Goal: Communication & Community: Answer question/provide support

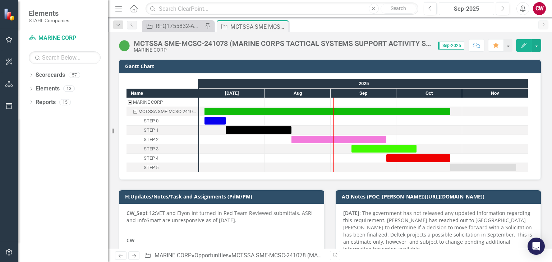
click at [470, 10] on div "Sep-2025" at bounding box center [467, 9] width 50 height 9
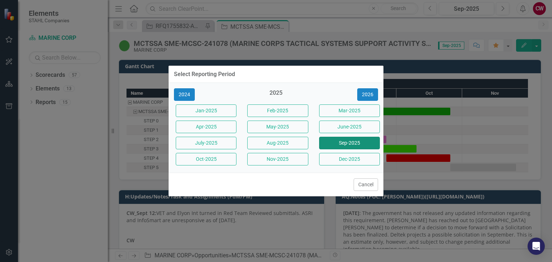
click at [371, 142] on button "Sep-2025" at bounding box center [349, 143] width 61 height 13
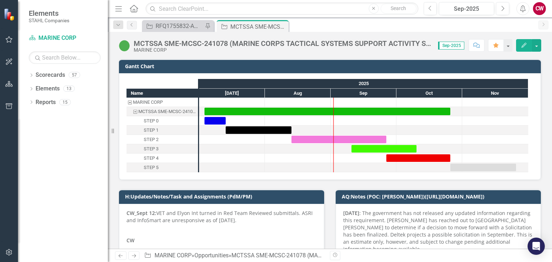
click at [136, 9] on icon "Home" at bounding box center [133, 9] width 9 height 8
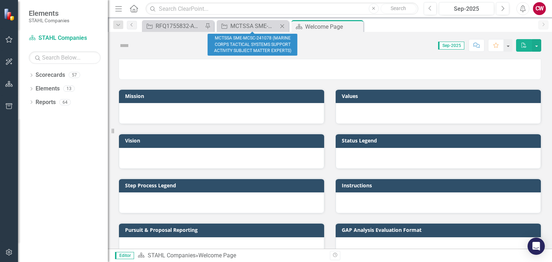
click at [281, 26] on icon "Close" at bounding box center [282, 26] width 7 height 6
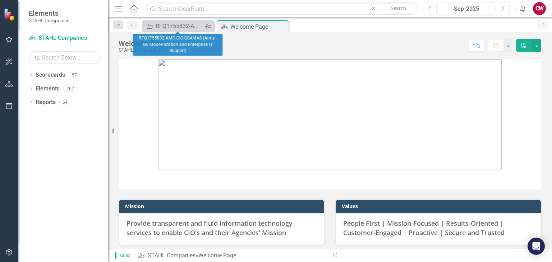
drag, startPoint x: 197, startPoint y: 26, endPoint x: 209, endPoint y: 26, distance: 11.5
click at [209, 26] on icon "Pin" at bounding box center [208, 26] width 6 height 7
click at [208, 27] on icon "Close" at bounding box center [207, 26] width 7 height 6
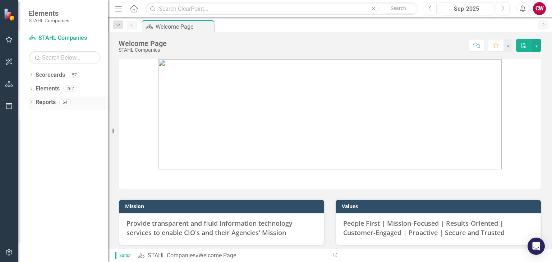
click at [34, 104] on div "Dropdown Reports 64" at bounding box center [68, 104] width 79 height 14
click at [30, 104] on icon "Dropdown" at bounding box center [31, 103] width 5 height 4
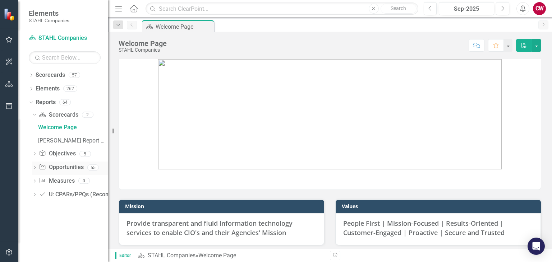
click at [35, 170] on icon "Dropdown" at bounding box center [34, 168] width 5 height 4
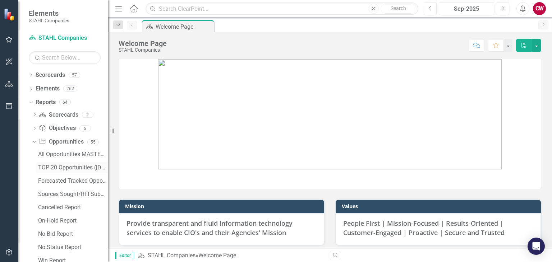
click at [60, 169] on div "TOP 20 Opportunities ([DATE] Process)" at bounding box center [73, 168] width 70 height 6
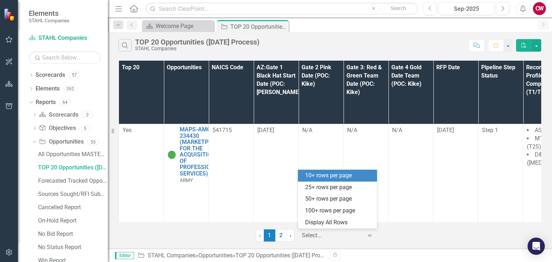
click at [365, 234] on div "Select..." at bounding box center [332, 236] width 68 height 13
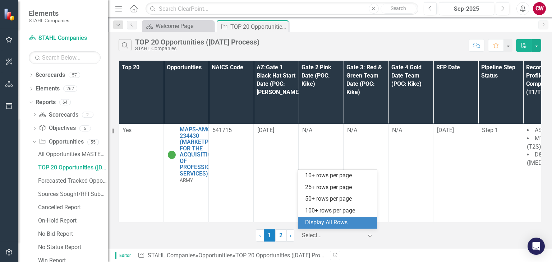
click at [355, 219] on div "Display All Rows" at bounding box center [339, 223] width 68 height 8
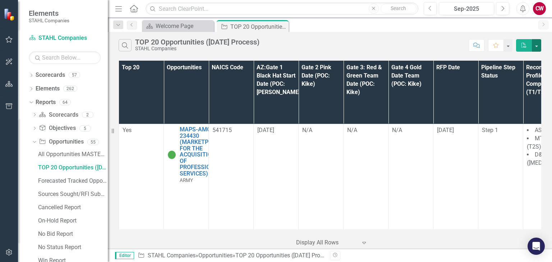
click at [538, 47] on button "button" at bounding box center [536, 45] width 9 height 13
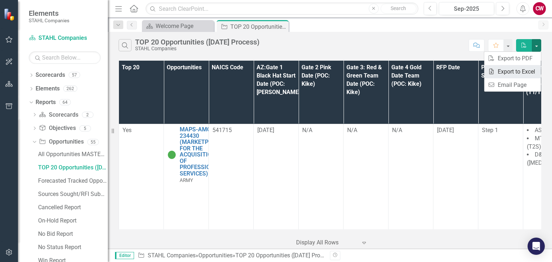
click at [518, 73] on link "Excel Export to Excel" at bounding box center [512, 71] width 57 height 13
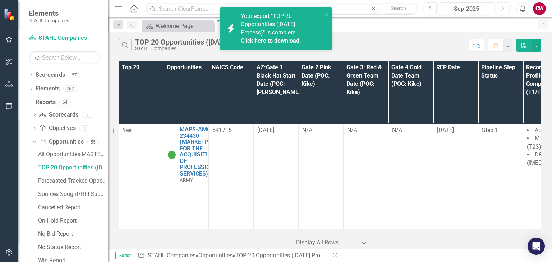
click at [272, 38] on link "Click here to download." at bounding box center [271, 40] width 60 height 7
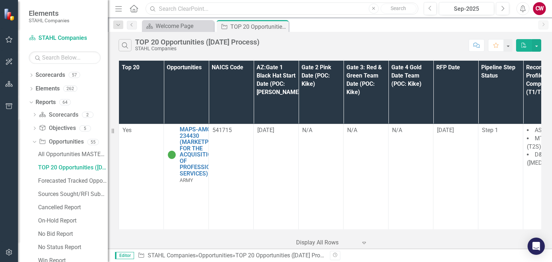
click at [216, 9] on input "text" at bounding box center [282, 9] width 273 height 13
paste input "MCTSSA NIS-240491: MARINE CORPS TACTICAL SYSTEMS SUPPORT ACTIVITY NETWORK INFRA…"
type input "MCTSSA NIS-240491: MARINE CORPS TACTICAL SYSTEMS SUPPORT ACTIVITY NETWORK INFRA…"
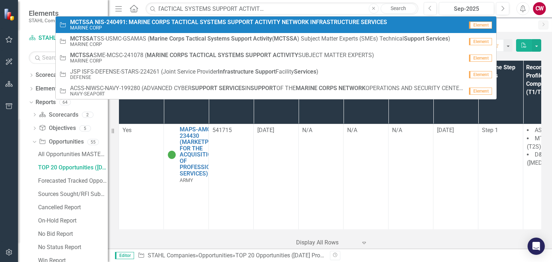
scroll to position [0, 0]
click at [216, 22] on strong "SYSTEMS" at bounding box center [213, 22] width 26 height 7
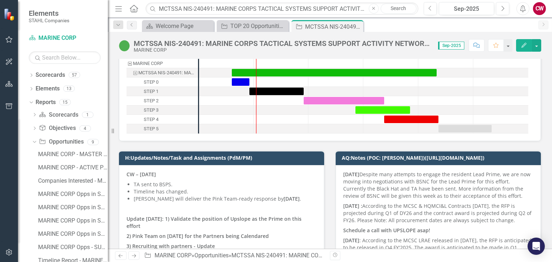
scroll to position [36, 0]
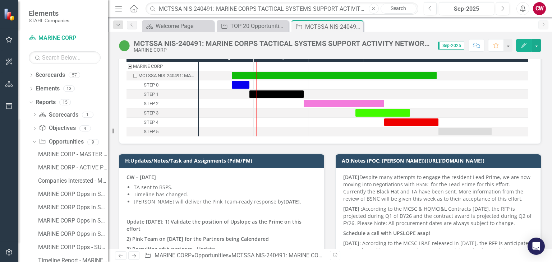
click at [474, 44] on icon "Comment" at bounding box center [477, 45] width 6 height 5
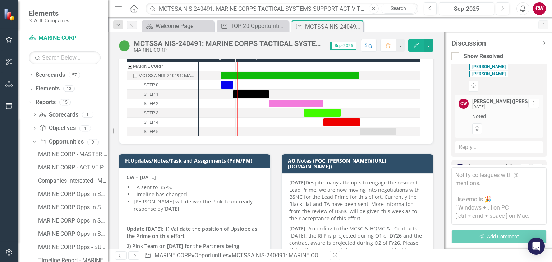
scroll to position [1741, 0]
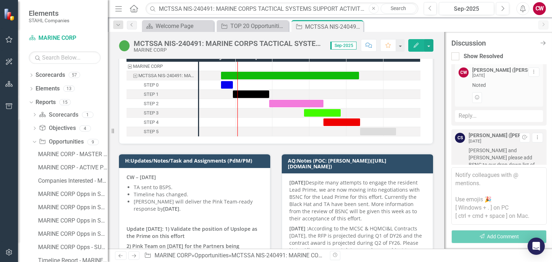
click at [474, 174] on textarea at bounding box center [499, 197] width 95 height 58
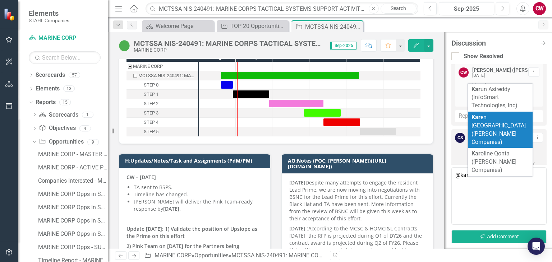
click at [496, 127] on span "Kar en [GEOGRAPHIC_DATA] ([PERSON_NAME] Companies)" at bounding box center [499, 130] width 54 height 32
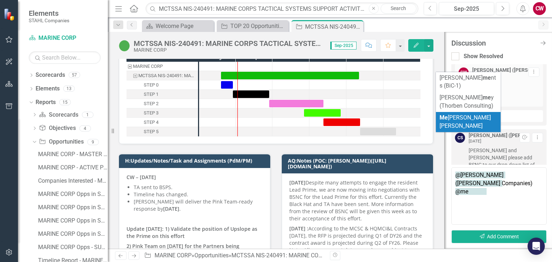
click at [473, 116] on li "Me [PERSON_NAME] [PERSON_NAME]" at bounding box center [468, 122] width 65 height 20
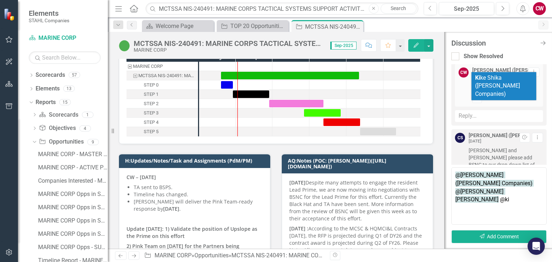
click at [506, 82] on li "Ki ke Shika ([PERSON_NAME] Companies)" at bounding box center [504, 86] width 65 height 28
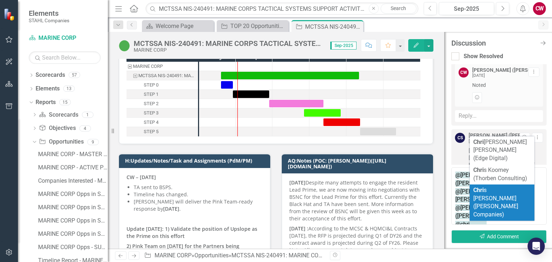
click at [494, 186] on li "[PERSON_NAME] ([PERSON_NAME] Companies)" at bounding box center [502, 203] width 65 height 36
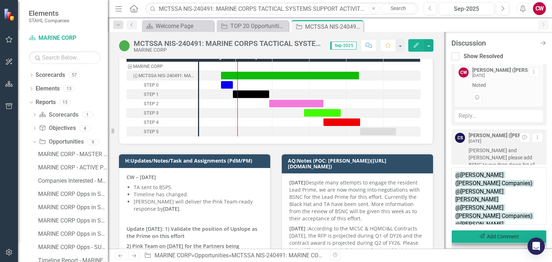
type textarea "@[PERSON_NAME] ([PERSON_NAME] Companies) @[PERSON_NAME] [PERSON_NAME] @[PERSON_…"
click at [489, 237] on button "Send Add Comment" at bounding box center [499, 236] width 95 height 13
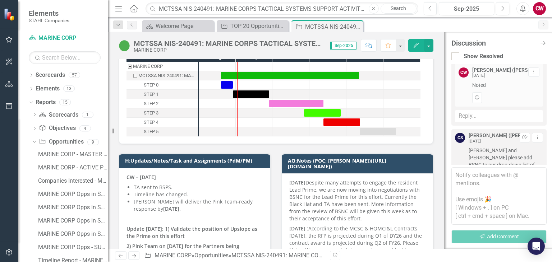
scroll to position [1825, 0]
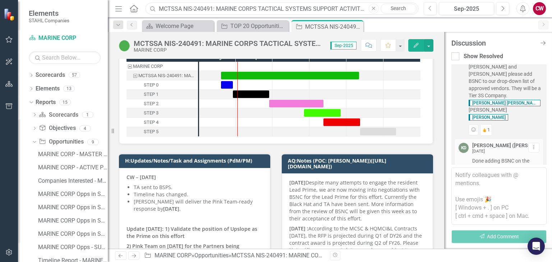
click at [236, 9] on input "MCTSSA NIS-240491: MARINE CORPS TACTICAL SYSTEMS SUPPORT ACTIVITY NETWORK INFRA…" at bounding box center [282, 9] width 273 height 13
paste input "MCTSSA SME-MCSC-241078 (MARINE CORPS TACTICAL SYSTEMS SUPPORT ACTIVITY SUBJECT …"
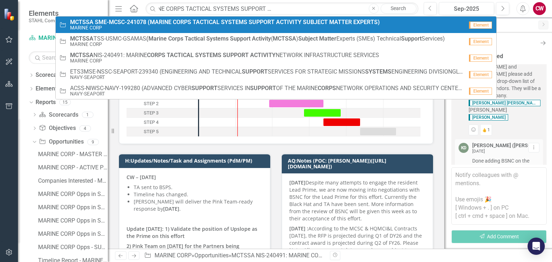
scroll to position [0, 0]
click at [229, 24] on strong "SYSTEMS" at bounding box center [234, 22] width 26 height 7
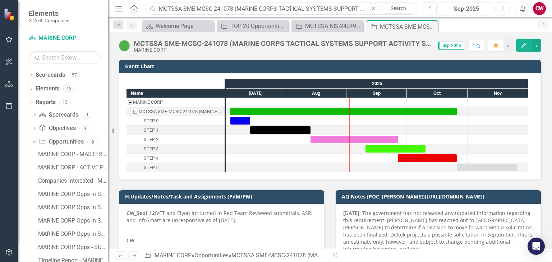
click at [233, 8] on input "MCTSSA SME-MCSC-241078 (MARINE CORPS TACTICAL SYSTEMS SUPPORT ACTIVITY SUBJECT …" at bounding box center [282, 9] width 273 height 13
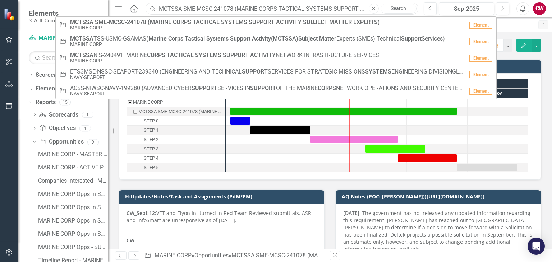
paste input "FPMSS-[GEOGRAPHIC_DATA]-SEAPORT-242467 (FINANCIAL AND PROGRAM MANAGEMENT SUPPOR…"
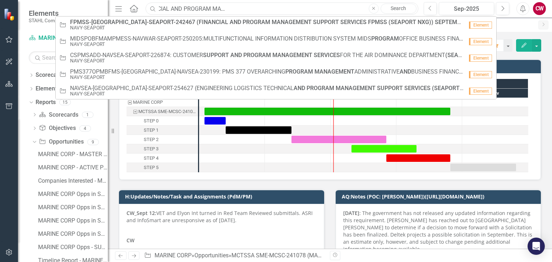
type input "FPMSS-[GEOGRAPHIC_DATA]-SEAPORT-242467 (FINANCIAL AND PROGRAM MANAGEMENT SUPPOR…"
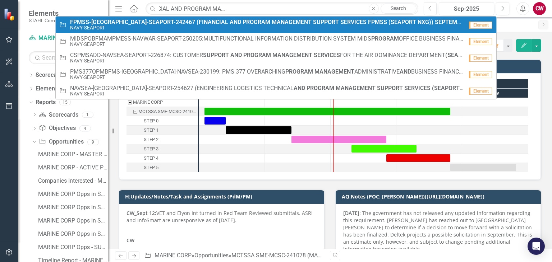
scroll to position [0, 0]
click at [227, 26] on small "NAVY-SEAPORT" at bounding box center [267, 27] width 394 height 5
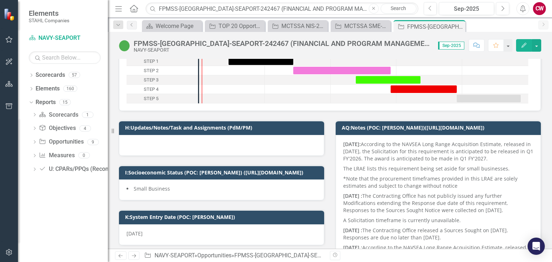
scroll to position [72, 0]
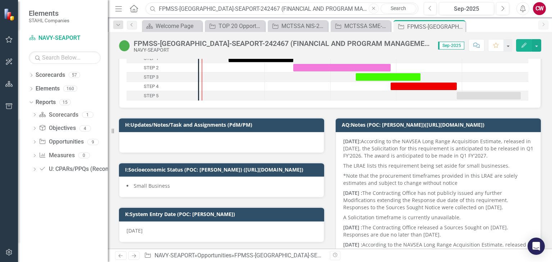
click at [225, 5] on input "FPMSS-[GEOGRAPHIC_DATA]-SEAPORT-242467 (FINANCIAL AND PROGRAM MANAGEMENT SUPPOR…" at bounding box center [282, 9] width 273 height 13
paste input "FCFDTA-NAVY-SEAPORT-255372: FORCE COMBATIVES AND FORCE DEVELOPMENT TRAINING ANA…"
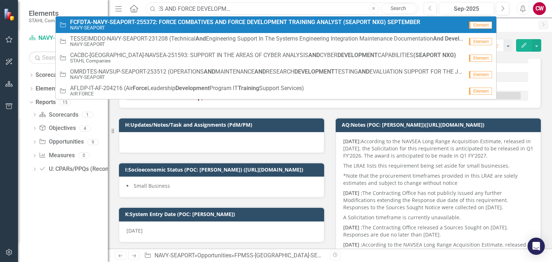
type input "FCFDTA-NAVY-SEAPORT-255372: FORCE COMBATIVES AND FORCE DEVELOPMENT TRAINING ANA…"
click at [203, 25] on small "NAVY-SEAPORT" at bounding box center [245, 27] width 350 height 5
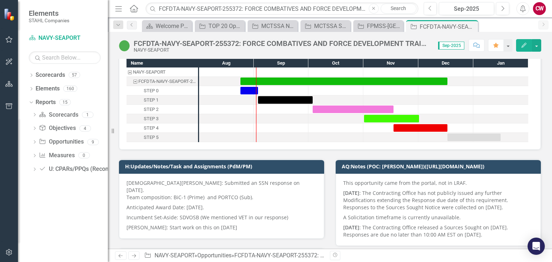
scroll to position [72, 0]
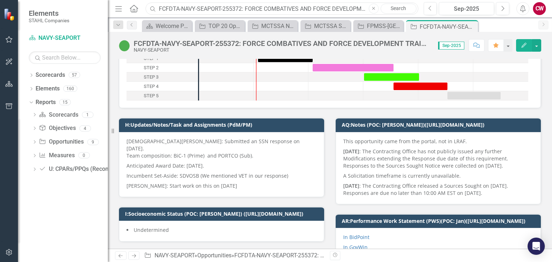
click at [229, 8] on input "FCFDTA-NAVY-SEAPORT-255372: FORCE COMBATIVES AND FORCE DEVELOPMENT TRAINING ANA…" at bounding box center [282, 9] width 273 height 13
paste input "RFQ1745610-ITOMS-TREASURY-RFI-GSA (IT Operations and Modernization (ITOM) Servi…"
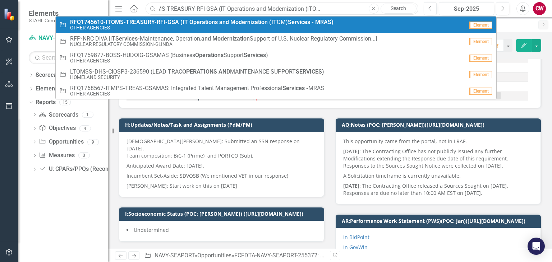
type input "RFQ1745610-ITOMS-TREASURY-RFI-GSA (IT Operations and Modernization (ITOM) Servi…"
click at [145, 29] on small "OTHER AGENCIES" at bounding box center [202, 27] width 264 height 5
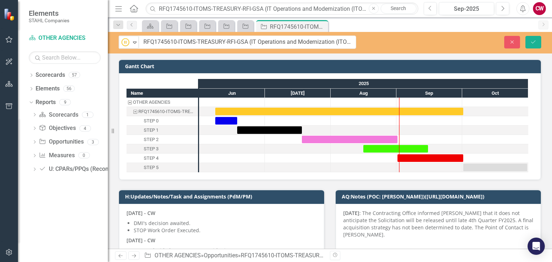
drag, startPoint x: 272, startPoint y: 45, endPoint x: 326, endPoint y: 42, distance: 54.4
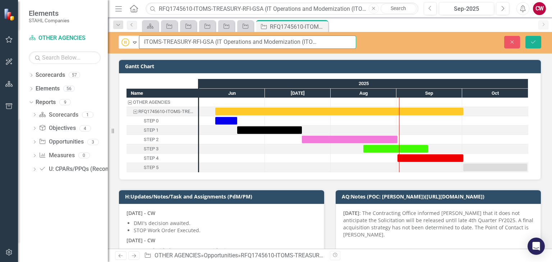
scroll to position [0, 47]
drag, startPoint x: 251, startPoint y: 41, endPoint x: 329, endPoint y: 41, distance: 78.0
click at [329, 41] on input "RFQ1745610-ITOMS-TREASURY-RFI-GSA (IT Operations and Modernization (ITOM) Servi…" at bounding box center [247, 42] width 217 height 13
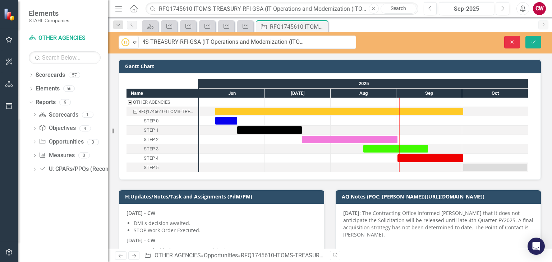
scroll to position [0, 0]
click at [510, 43] on icon "Close" at bounding box center [512, 42] width 6 height 5
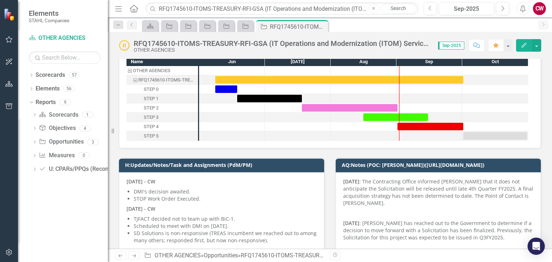
scroll to position [72, 0]
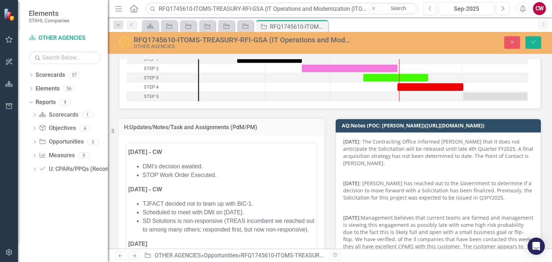
scroll to position [0, 0]
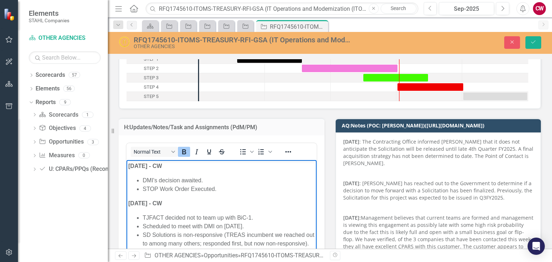
click at [129, 164] on strong "[DATE] - CW" at bounding box center [145, 166] width 34 height 6
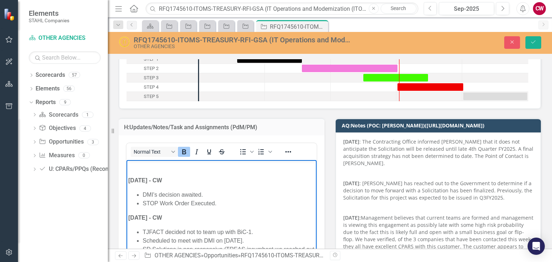
paste body "Rich Text Area. Press ALT-0 for help."
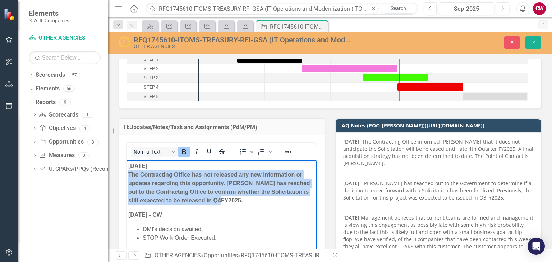
drag, startPoint x: 238, startPoint y: 202, endPoint x: 120, endPoint y: 177, distance: 120.7
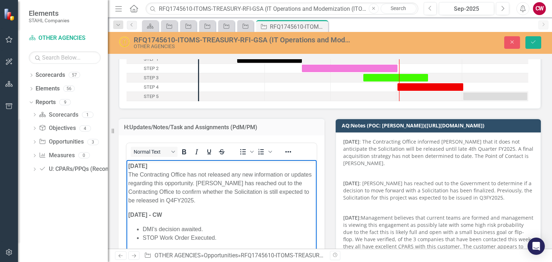
click at [242, 196] on p "[DATE] The Contracting Office has not released any new information or updates r…" at bounding box center [221, 183] width 187 height 43
click at [129, 166] on strong "[DATE]" at bounding box center [137, 166] width 19 height 6
click at [536, 42] on icon "Save" at bounding box center [533, 42] width 6 height 5
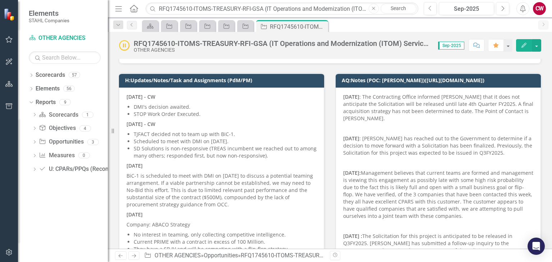
scroll to position [36, 0]
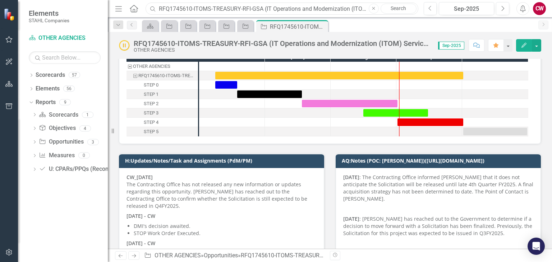
click at [207, 9] on input "RFQ1745610-ITOMS-TREASURY-RFI-GSA (IT Operations and Modernization (ITOM) Servi…" at bounding box center [282, 9] width 273 height 13
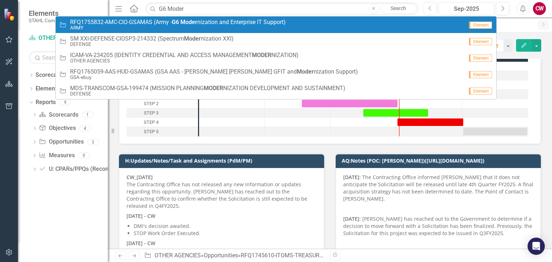
click at [190, 21] on strong "Moder" at bounding box center [188, 22] width 17 height 7
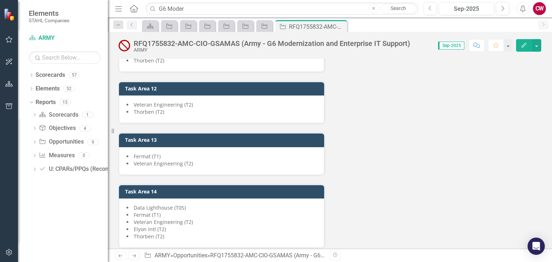
scroll to position [2049, 0]
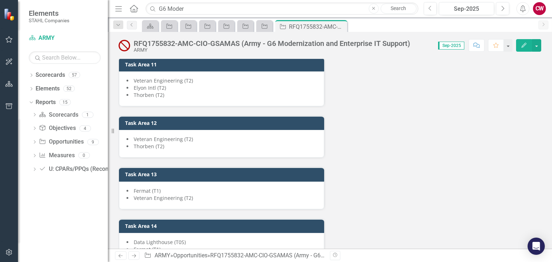
click at [122, 48] on img at bounding box center [125, 46] width 12 height 12
click at [390, 127] on div "H:Updates/Notes/Task and Assignments (PdM/PM) This program was sole sourced and…" at bounding box center [330, 198] width 434 height 4135
drag, startPoint x: 188, startPoint y: 9, endPoint x: 125, endPoint y: 8, distance: 63.3
click at [125, 8] on div "Menu Home Search G6 Moder Close Search" at bounding box center [264, 9] width 303 height 14
paste input "MCTSSA NIS-24049"
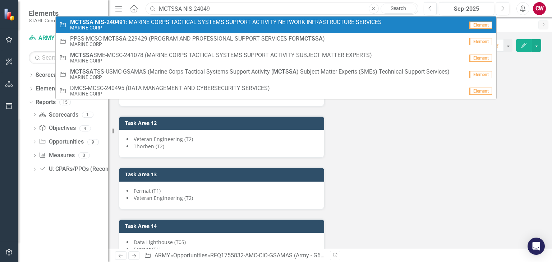
type input "MCTSSA NIS-24049"
click at [146, 19] on span "MCTSSA NIS-24049 1: MARINE CORPS TACTICAL SYSTEMS SUPPORT ACTIVITY NETWORK INFR…" at bounding box center [226, 22] width 312 height 6
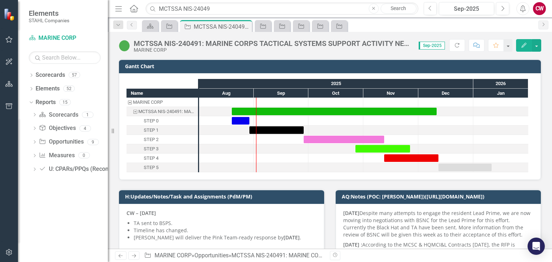
click at [479, 48] on button "Comment" at bounding box center [477, 45] width 16 height 13
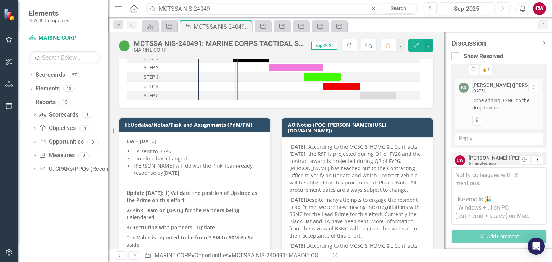
scroll to position [1814, 0]
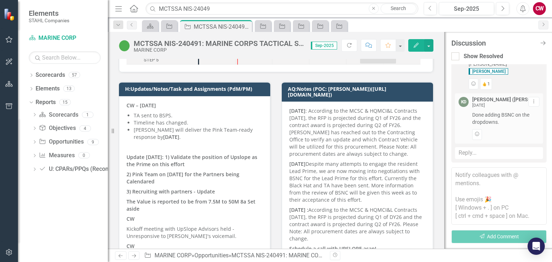
scroll to position [1885, 0]
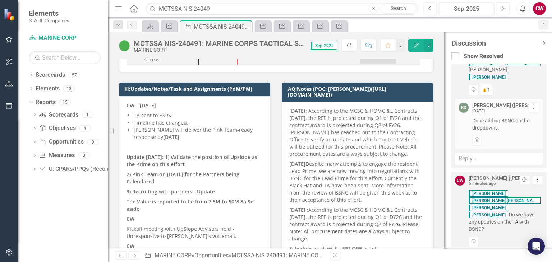
click at [532, 255] on button "Dropdown Menu" at bounding box center [534, 260] width 11 height 10
click at [531, 257] on icon "Dropdown Menu" at bounding box center [534, 259] width 6 height 5
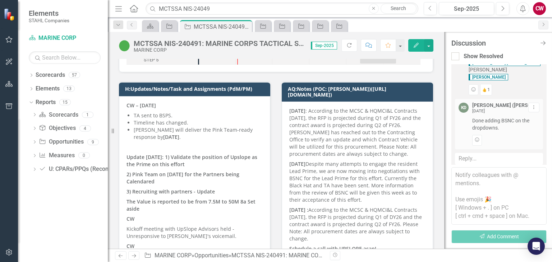
click at [531, 257] on icon "Dropdown Menu" at bounding box center [534, 259] width 6 height 5
click at [486, 177] on textarea at bounding box center [499, 197] width 95 height 58
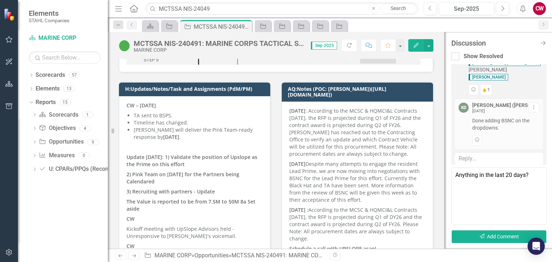
drag, startPoint x: 454, startPoint y: 175, endPoint x: 457, endPoint y: 178, distance: 3.8
click at [457, 178] on textarea "Anything in the last 20 days?" at bounding box center [499, 197] width 95 height 58
click at [454, 179] on textarea "Anything in the last 20 days?" at bounding box center [499, 197] width 95 height 58
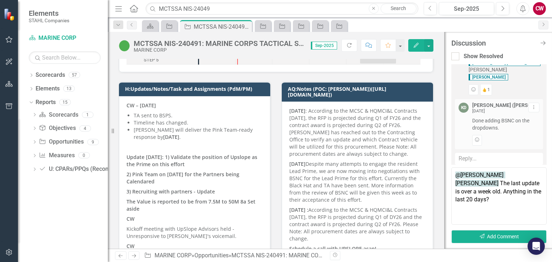
drag, startPoint x: 470, startPoint y: 194, endPoint x: 466, endPoint y: 195, distance: 3.6
click at [466, 195] on textarea "@[PERSON_NAME] [PERSON_NAME] The last update is over a week old. Anything in th…" at bounding box center [499, 197] width 95 height 58
click at [502, 186] on textarea "@[PERSON_NAME] [PERSON_NAME] The last update is over a week old. Anything in th…" at bounding box center [499, 197] width 95 height 58
click at [525, 209] on textarea "@[PERSON_NAME] [PERSON_NAME] The last update is over a week old. Anything in th…" at bounding box center [499, 197] width 95 height 58
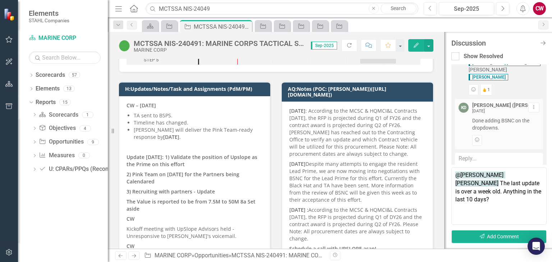
click at [525, 184] on textarea "@[PERSON_NAME] [PERSON_NAME] The last update is over a week old. Anything in th…" at bounding box center [499, 197] width 95 height 58
type textarea "@[PERSON_NAME] [PERSON_NAME], The last update is over a week old. Anything that…"
click at [514, 233] on button "Send Add Comment" at bounding box center [499, 236] width 95 height 13
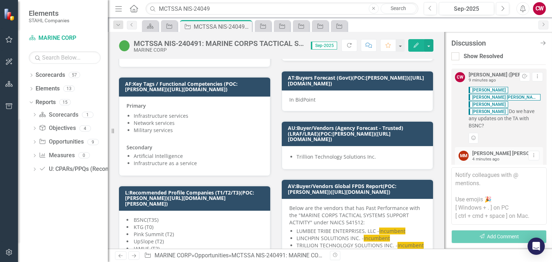
scroll to position [1115, 0]
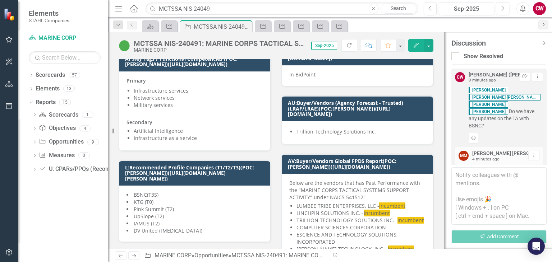
click at [548, 25] on link "Next" at bounding box center [544, 24] width 10 height 9
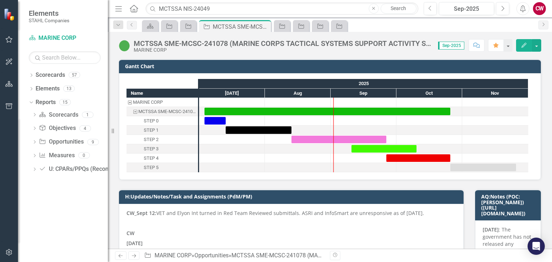
click at [548, 41] on div "MCTSSA SME-MCSC-241078 (MARINE CORPS TACTICAL SYSTEMS SUPPORT ACTIVITY SUBJECT …" at bounding box center [330, 43] width 444 height 22
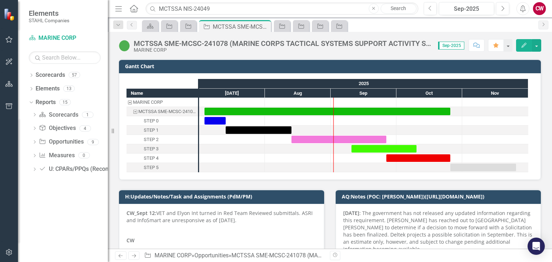
scroll to position [108, 0]
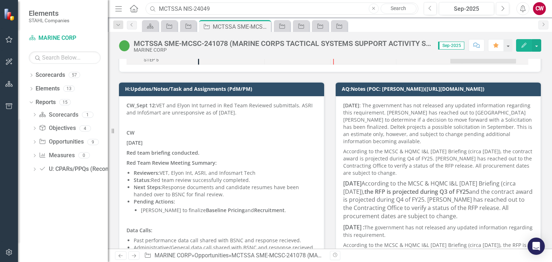
drag, startPoint x: 228, startPoint y: 12, endPoint x: 151, endPoint y: 9, distance: 76.6
click at [151, 9] on div "Search MCTSSA NIS-24049 Close Search" at bounding box center [280, 9] width 273 height 13
paste input "FCFDTA-NAVY-SEAPORT-255372: FORCE COMBATIVES AND FORCE DEVELOPMENT TRAINING ANA…"
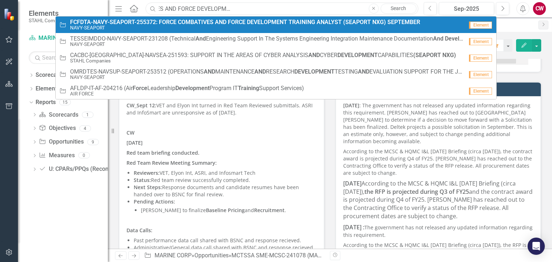
type input "FCFDTA-NAVY-SEAPORT-255372: FORCE COMBATIVES AND FORCE DEVELOPMENT TRAINING ANA…"
click at [161, 26] on small "NAVY-SEAPORT" at bounding box center [245, 27] width 350 height 5
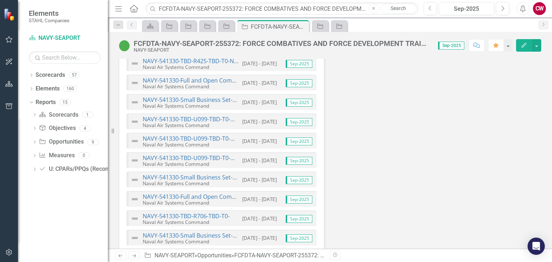
scroll to position [1762, 0]
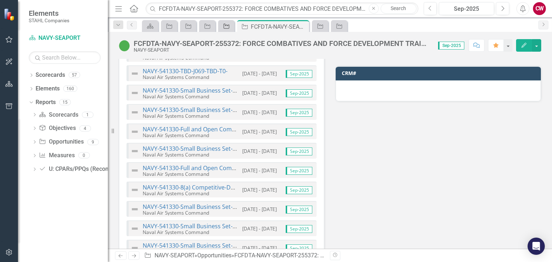
click at [227, 26] on icon at bounding box center [227, 26] width 6 height 5
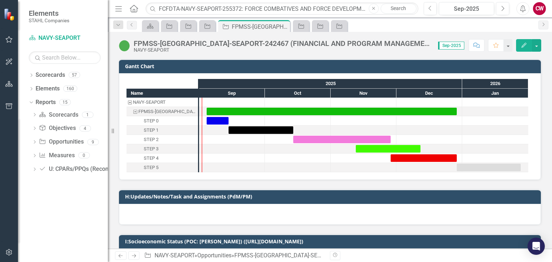
click at [227, 26] on icon "Opportunity" at bounding box center [225, 27] width 7 height 6
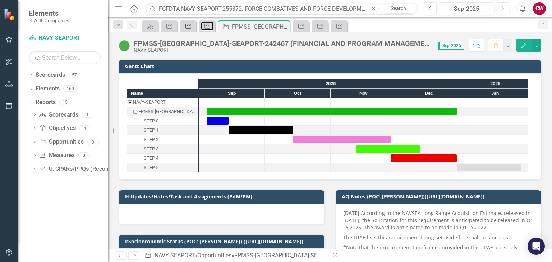
click at [204, 23] on icon "Opportunity" at bounding box center [207, 26] width 7 height 6
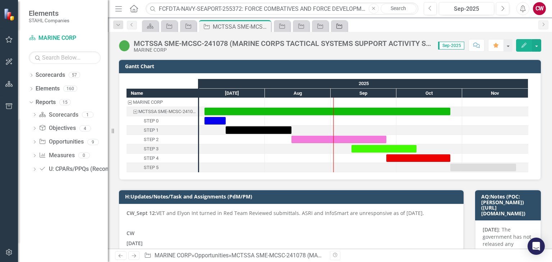
click at [339, 22] on div "Opportunity" at bounding box center [338, 26] width 10 height 9
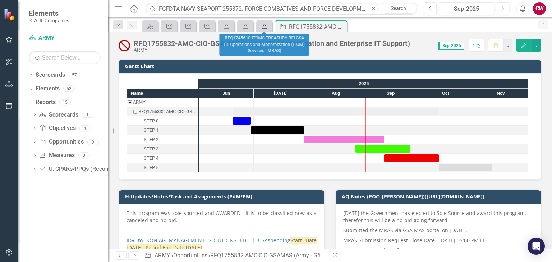
click at [263, 29] on icon "Opportunity" at bounding box center [264, 26] width 7 height 6
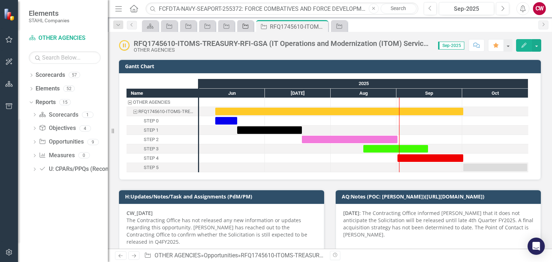
click at [246, 25] on icon at bounding box center [246, 26] width 6 height 5
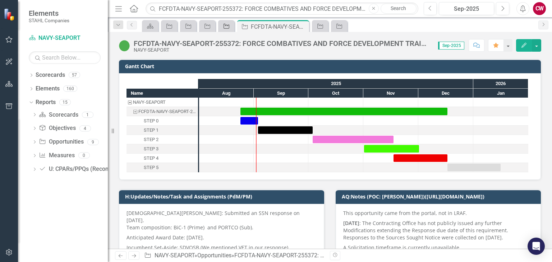
click at [226, 26] on icon "Opportunity" at bounding box center [226, 26] width 7 height 6
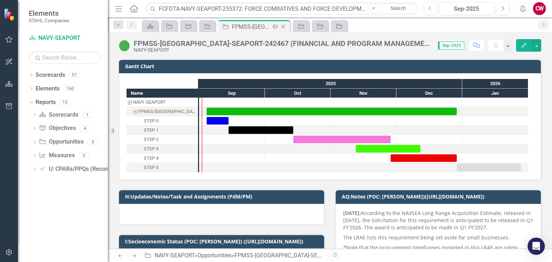
scroll to position [72, 0]
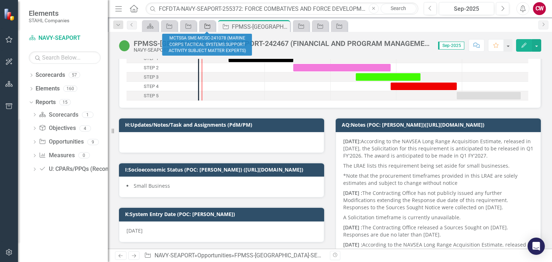
click at [209, 24] on icon "Opportunity" at bounding box center [207, 26] width 7 height 6
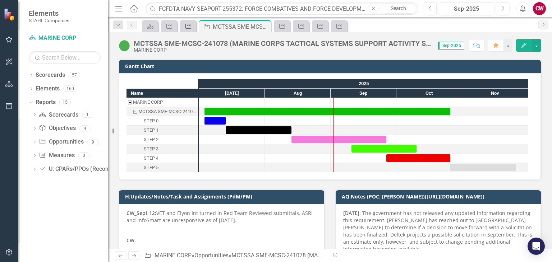
click at [191, 27] on icon at bounding box center [189, 26] width 6 height 5
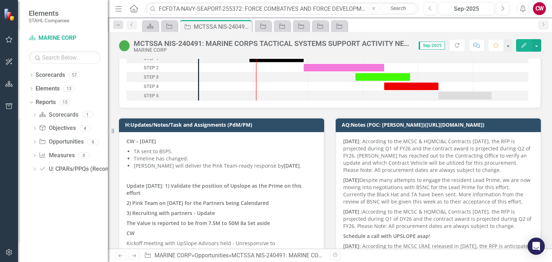
scroll to position [108, 0]
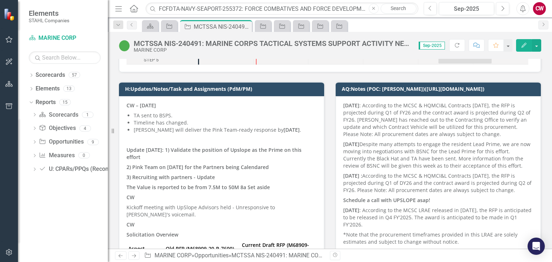
click at [469, 42] on button "Comment" at bounding box center [477, 45] width 16 height 13
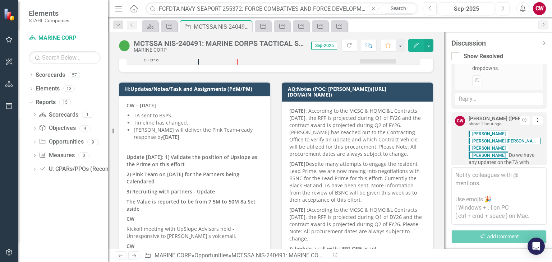
scroll to position [1969, 0]
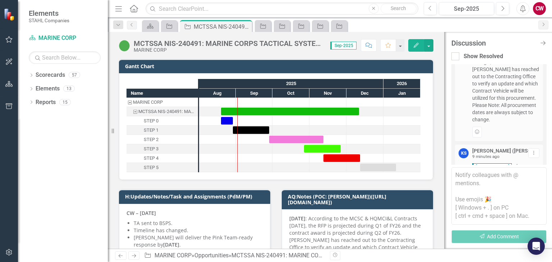
scroll to position [2249, 0]
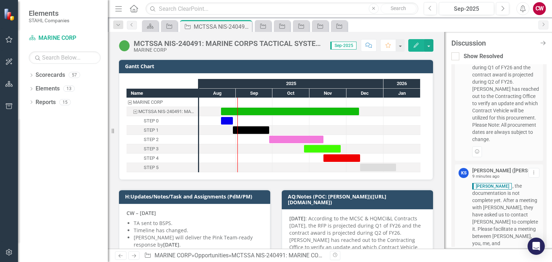
type textarea "You got it!"
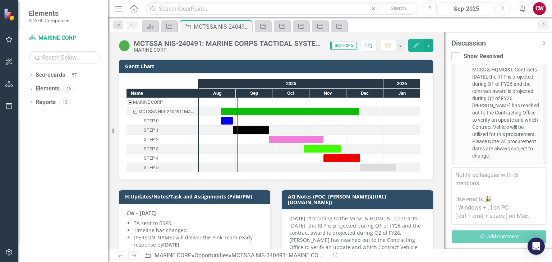
scroll to position [2223, 0]
